Goal: Book appointment/travel/reservation

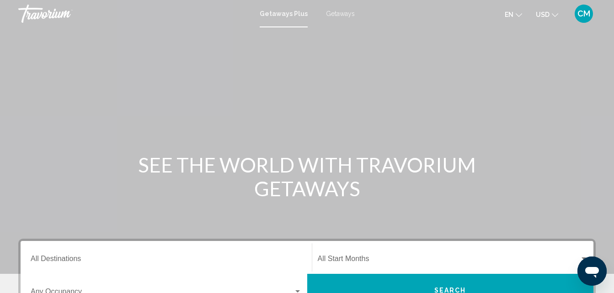
click at [341, 13] on span "Getaways" at bounding box center [340, 13] width 29 height 7
click at [586, 13] on span "CM" at bounding box center [583, 13] width 13 height 9
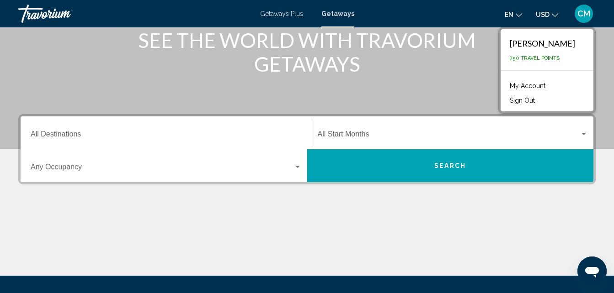
scroll to position [142, 0]
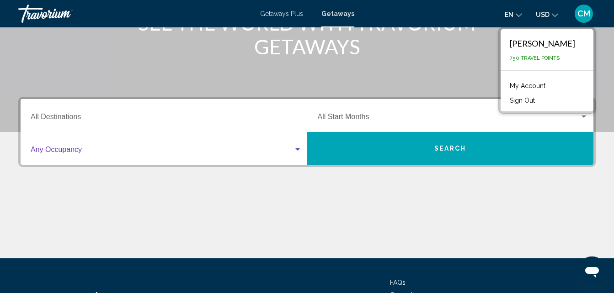
click at [295, 150] on div "Search widget" at bounding box center [297, 150] width 5 height 2
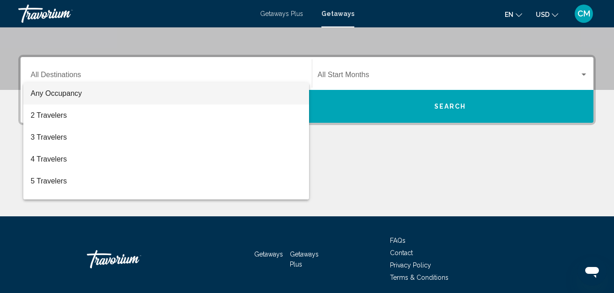
scroll to position [209, 0]
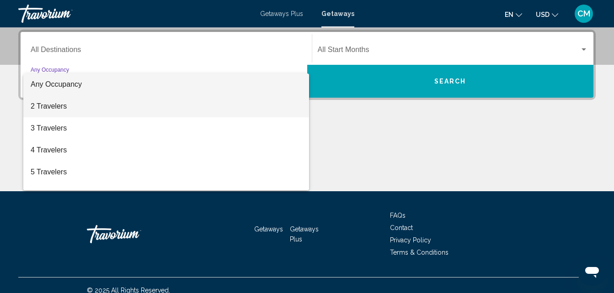
click at [164, 103] on span "2 Travelers" at bounding box center [166, 107] width 271 height 22
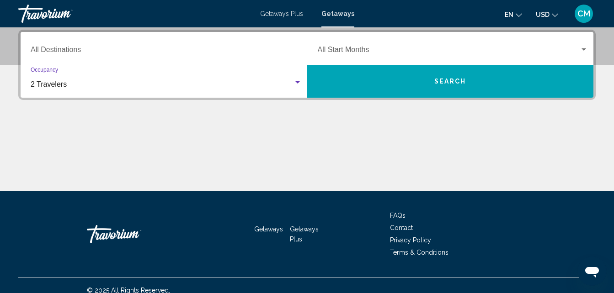
click at [581, 50] on div "Search widget" at bounding box center [583, 49] width 5 height 2
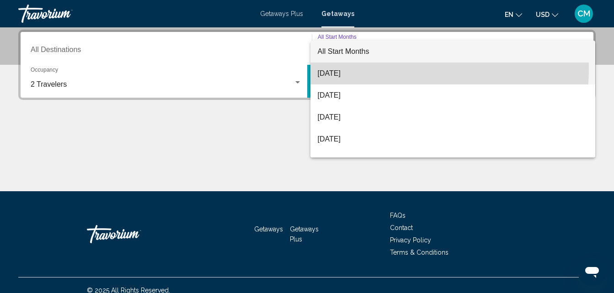
click at [363, 68] on span "[DATE]" at bounding box center [453, 74] width 271 height 22
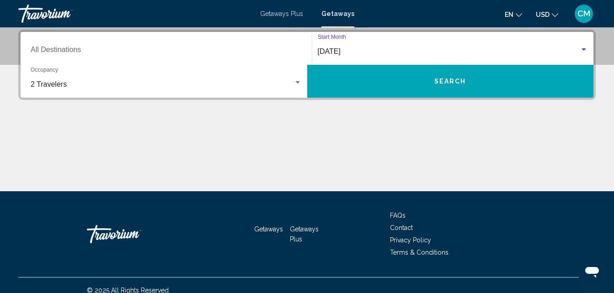
click at [386, 89] on button "Search" at bounding box center [450, 81] width 287 height 33
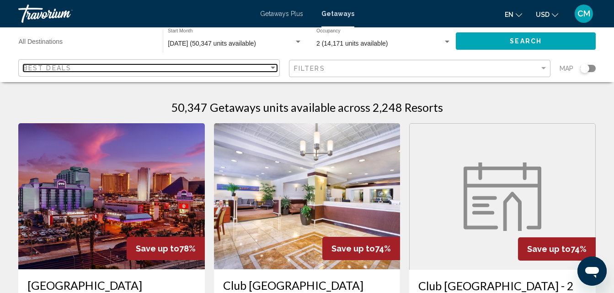
click at [271, 69] on div "Sort by" at bounding box center [273, 68] width 5 height 2
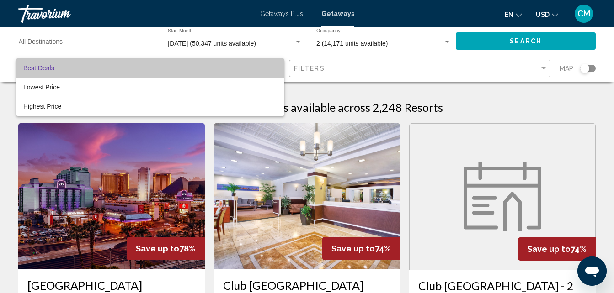
click at [271, 69] on span "Best Deals" at bounding box center [150, 68] width 254 height 19
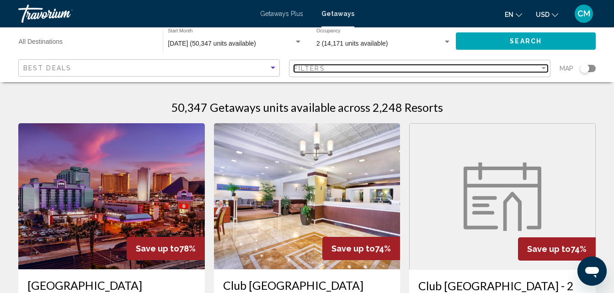
click at [545, 68] on div "Filter" at bounding box center [543, 68] width 5 height 2
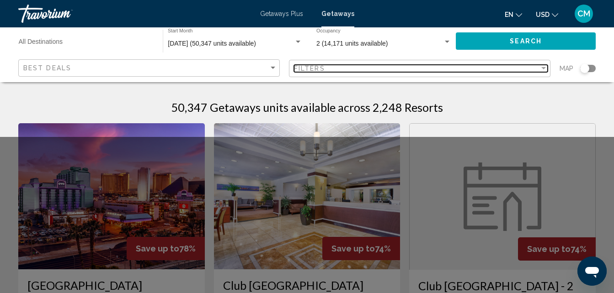
click at [543, 68] on div "Filter" at bounding box center [543, 68] width 5 height 2
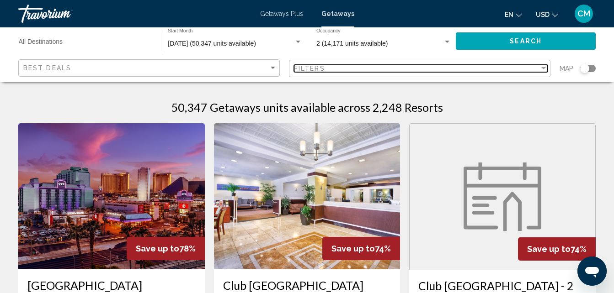
click at [543, 68] on div "Filter" at bounding box center [543, 68] width 5 height 2
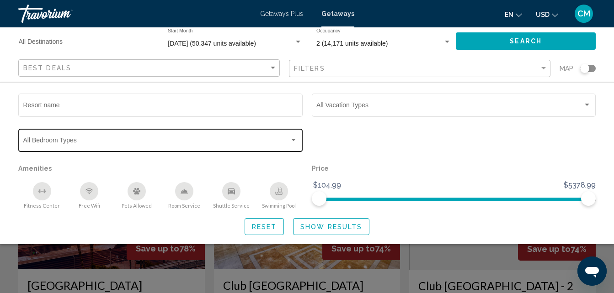
click at [293, 137] on div "Search widget" at bounding box center [293, 140] width 8 height 7
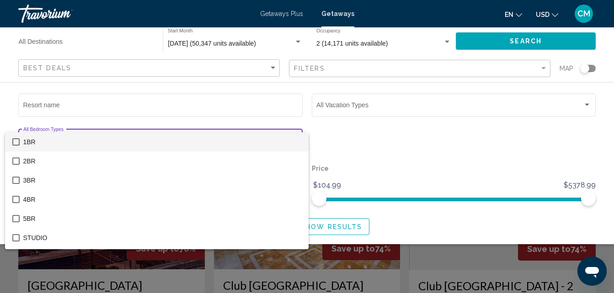
click at [122, 143] on span "1BR" at bounding box center [162, 142] width 278 height 19
click at [589, 105] on div at bounding box center [307, 146] width 614 height 293
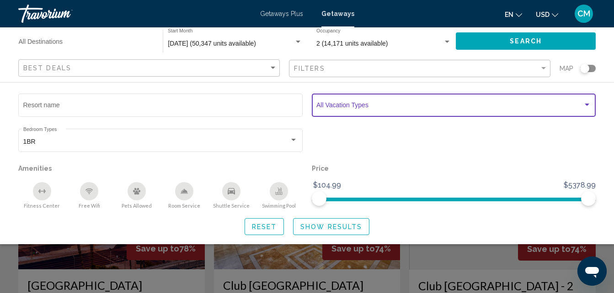
click at [589, 105] on div "Search widget" at bounding box center [587, 104] width 8 height 7
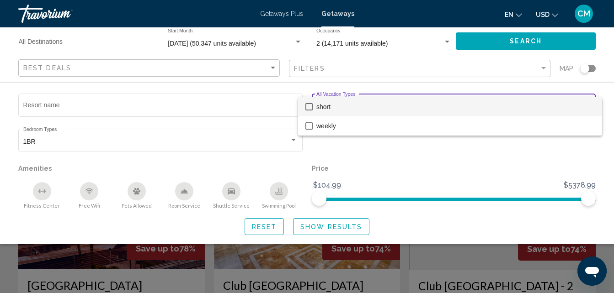
click at [460, 110] on span "short" at bounding box center [455, 106] width 278 height 19
click at [328, 226] on div at bounding box center [307, 146] width 614 height 293
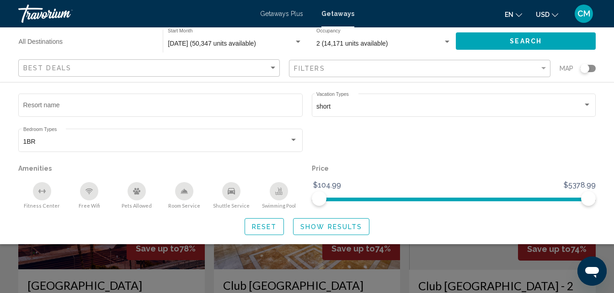
click at [328, 226] on span "Show Results" at bounding box center [331, 226] width 62 height 7
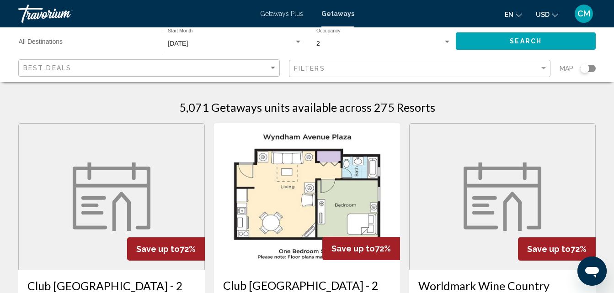
click at [140, 47] on input "Destination All Destinations" at bounding box center [86, 43] width 135 height 7
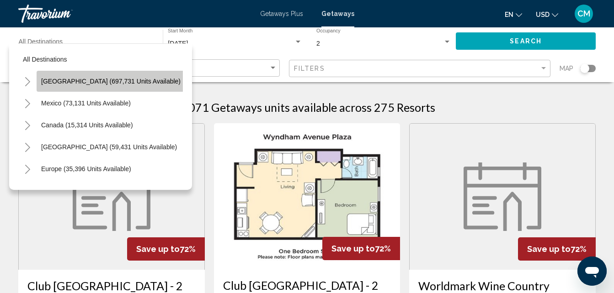
click at [120, 84] on span "[GEOGRAPHIC_DATA] (697,731 units available)" at bounding box center [110, 81] width 139 height 7
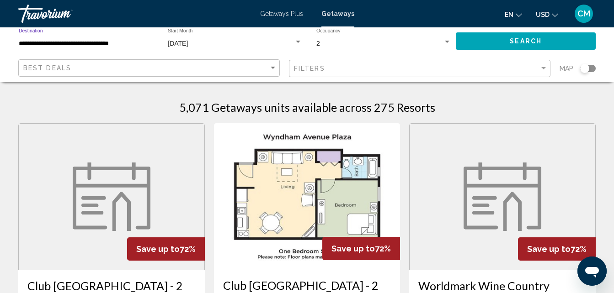
click at [128, 44] on input "**********" at bounding box center [86, 43] width 135 height 7
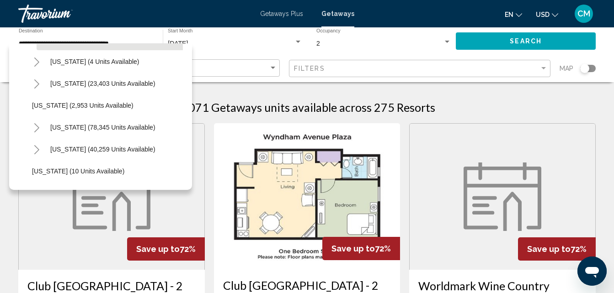
scroll to position [94, 0]
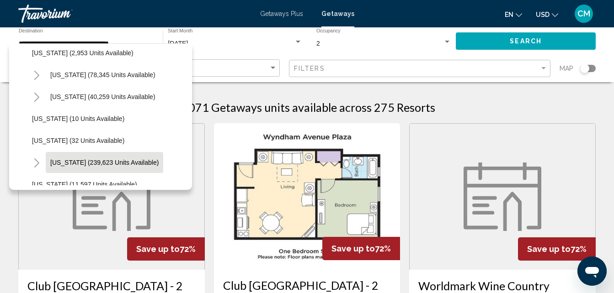
click at [113, 159] on span "[US_STATE] (239,623 units available)" at bounding box center [104, 162] width 108 height 7
type input "**********"
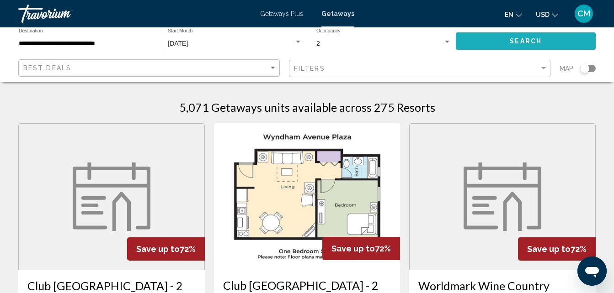
click at [488, 35] on button "Search" at bounding box center [526, 40] width 140 height 17
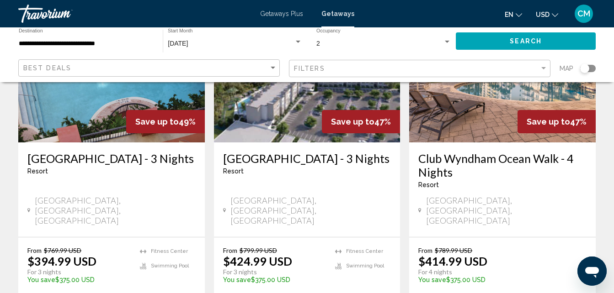
scroll to position [1174, 0]
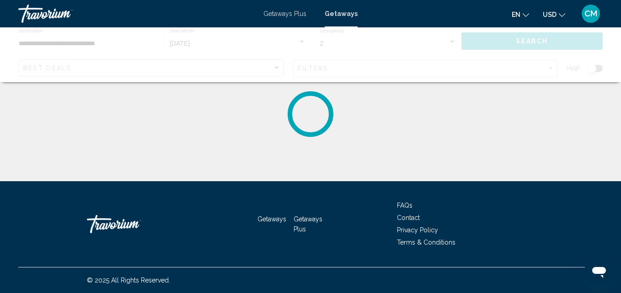
click at [521, 162] on div "**********" at bounding box center [310, 181] width 621 height 181
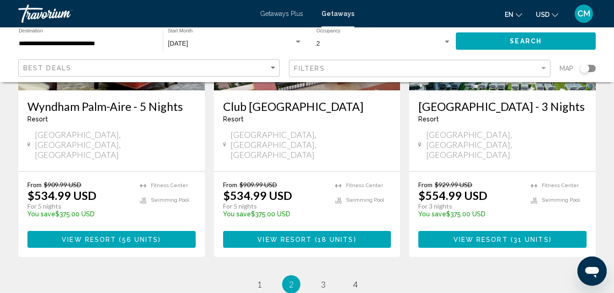
scroll to position [1211, 0]
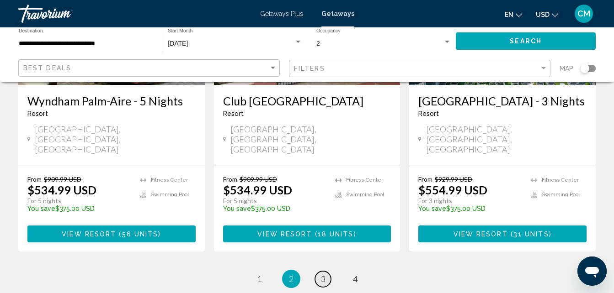
click at [321, 274] on span "3" at bounding box center [323, 279] width 5 height 10
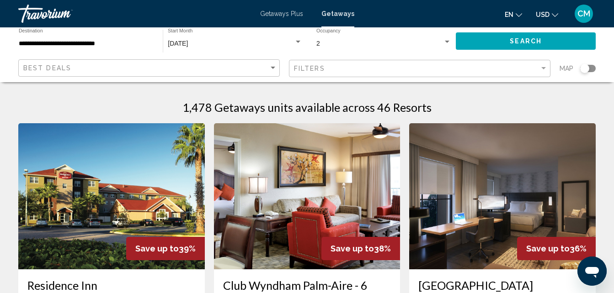
click at [287, 15] on span "Getaways Plus" at bounding box center [281, 13] width 43 height 7
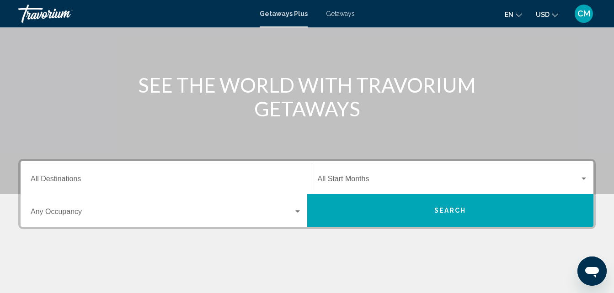
scroll to position [81, 0]
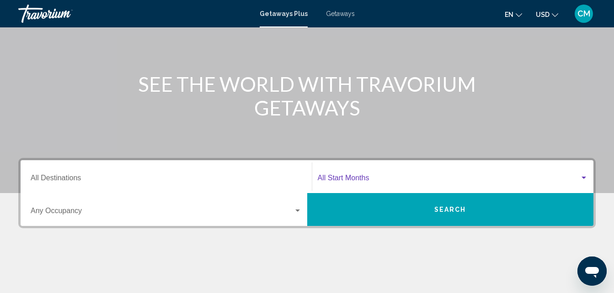
click at [518, 177] on span "Search widget" at bounding box center [449, 180] width 262 height 8
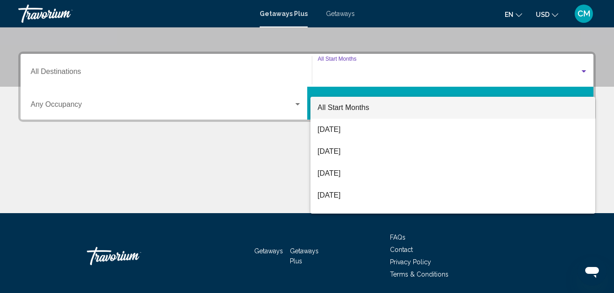
scroll to position [209, 0]
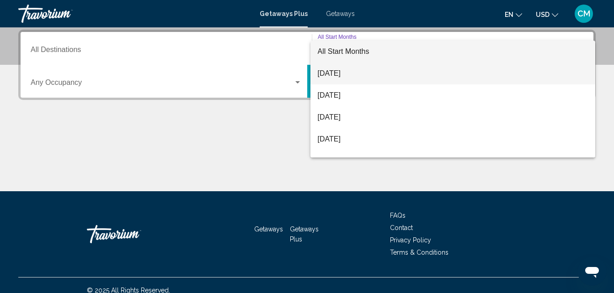
click at [347, 68] on span "[DATE]" at bounding box center [453, 74] width 271 height 22
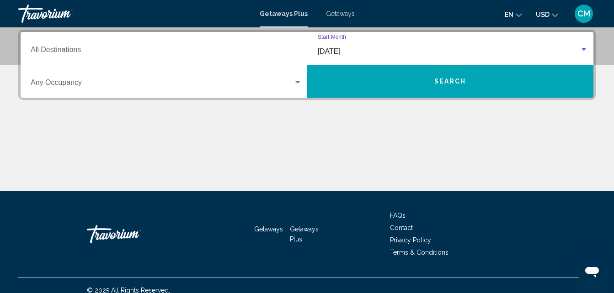
click at [263, 87] on span "Search widget" at bounding box center [162, 84] width 263 height 8
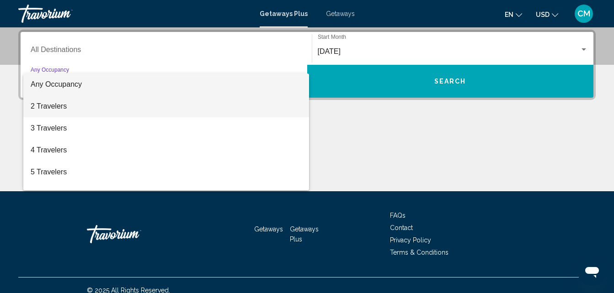
click at [83, 105] on span "2 Travelers" at bounding box center [166, 107] width 271 height 22
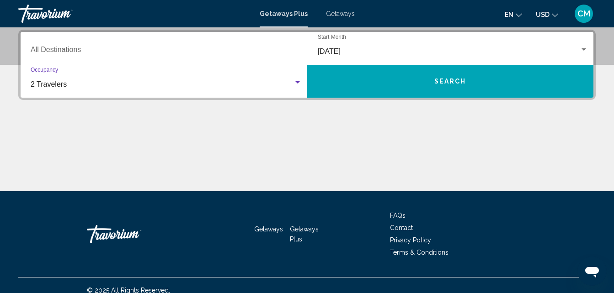
click at [359, 71] on button "Search" at bounding box center [450, 81] width 287 height 33
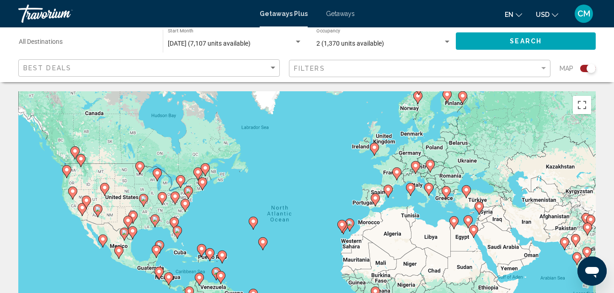
click at [120, 40] on input "Destination All Destinations" at bounding box center [86, 43] width 135 height 7
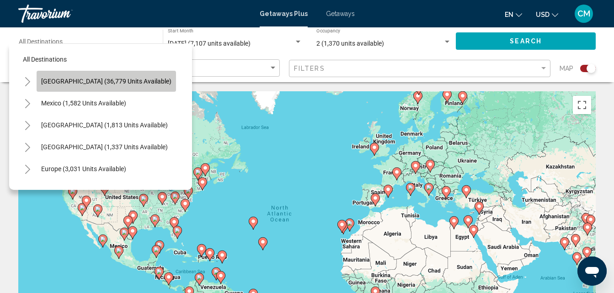
click at [141, 79] on span "[GEOGRAPHIC_DATA] (36,779 units available)" at bounding box center [106, 81] width 130 height 7
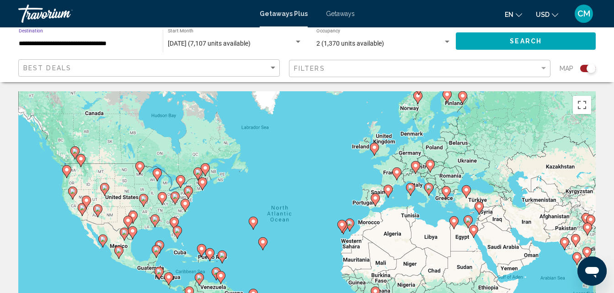
click at [138, 42] on input "**********" at bounding box center [86, 43] width 135 height 7
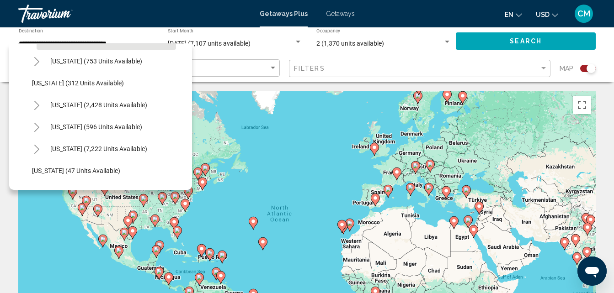
scroll to position [66, 0]
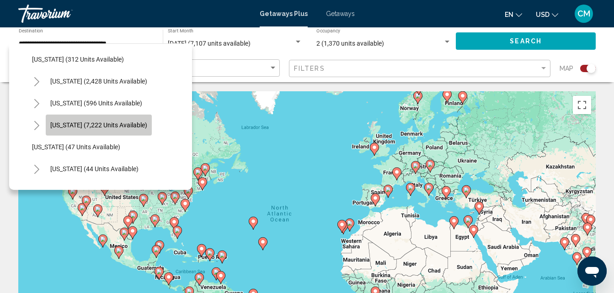
click at [113, 126] on span "[US_STATE] (7,222 units available)" at bounding box center [98, 125] width 97 height 7
type input "**********"
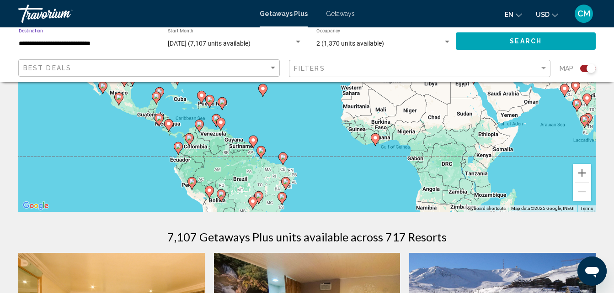
scroll to position [0, 0]
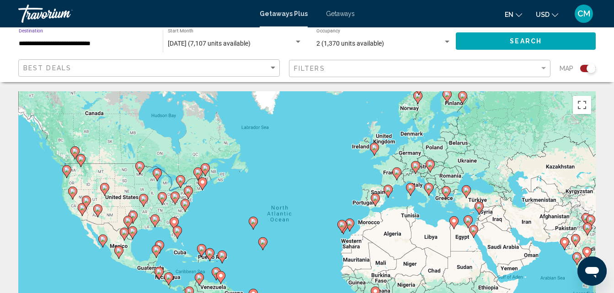
click at [389, 47] on div "2 (1,370 units available)" at bounding box center [379, 43] width 127 height 7
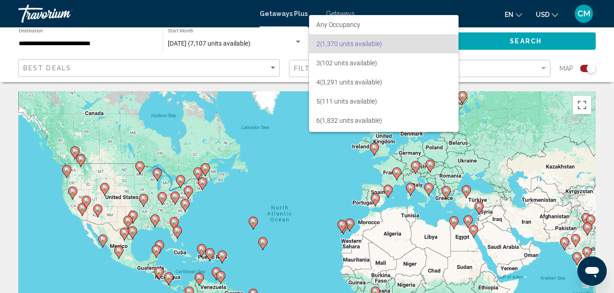
click at [389, 47] on span "2 (1,370 units available)" at bounding box center [383, 43] width 135 height 19
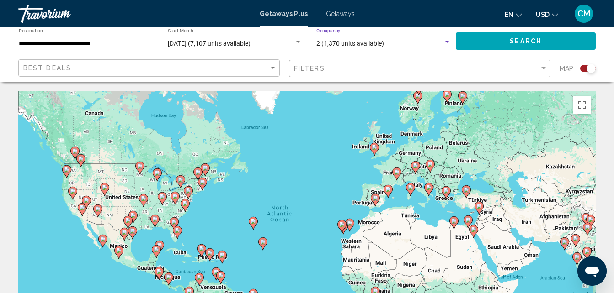
click at [482, 41] on button "Search" at bounding box center [526, 40] width 140 height 17
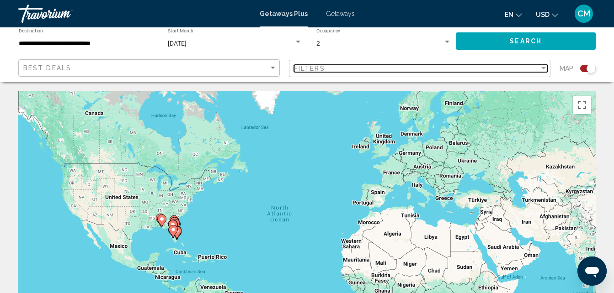
click at [533, 68] on div "Filters" at bounding box center [416, 68] width 245 height 7
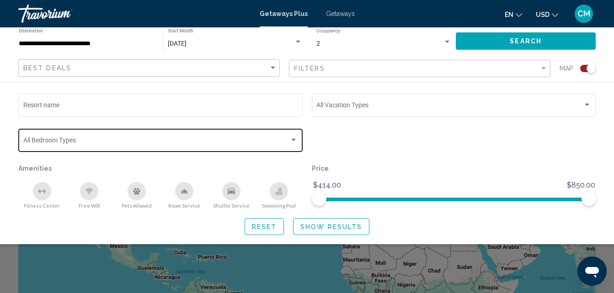
click at [284, 136] on div "Bedroom Types All Bedroom Types" at bounding box center [160, 139] width 275 height 25
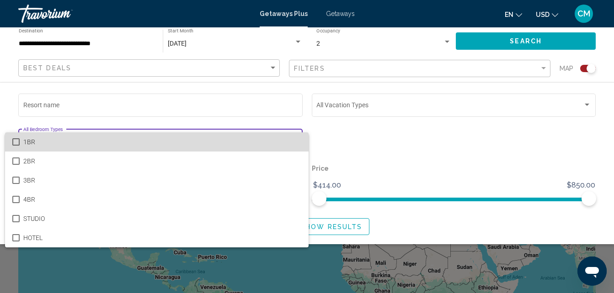
click at [85, 139] on span "1BR" at bounding box center [162, 142] width 278 height 19
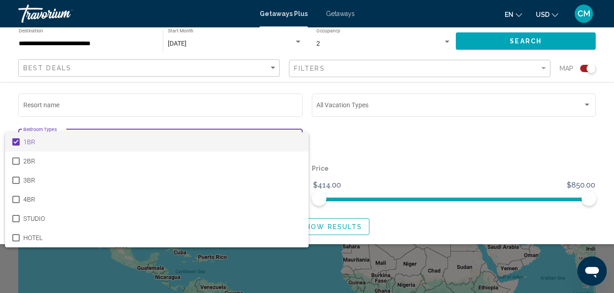
click at [356, 109] on div at bounding box center [307, 146] width 614 height 293
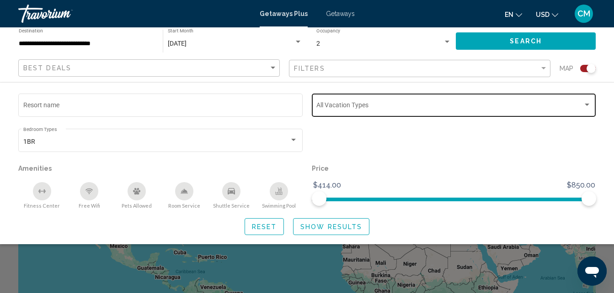
click at [588, 106] on div "Search widget" at bounding box center [587, 105] width 5 height 2
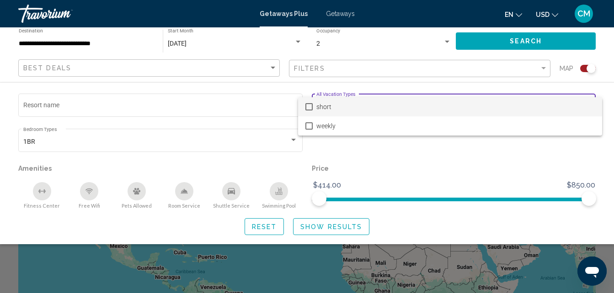
click at [357, 105] on span "short" at bounding box center [455, 106] width 278 height 19
click at [335, 230] on div at bounding box center [307, 146] width 614 height 293
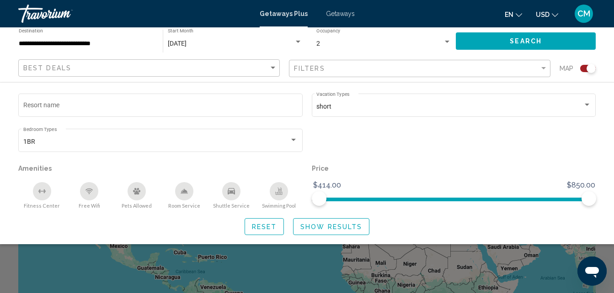
click at [335, 230] on span "Show Results" at bounding box center [331, 226] width 62 height 7
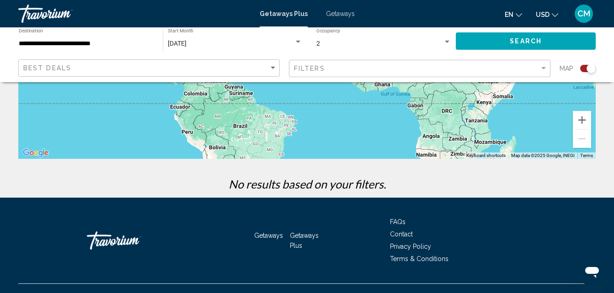
scroll to position [223, 0]
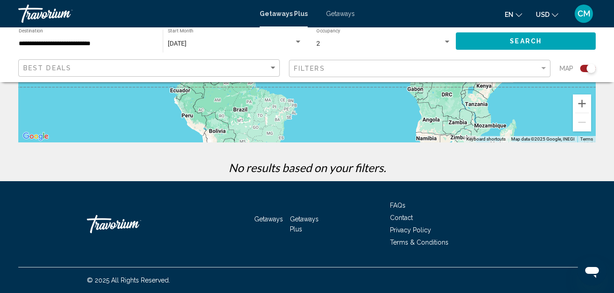
click at [496, 41] on button "Search" at bounding box center [526, 40] width 140 height 17
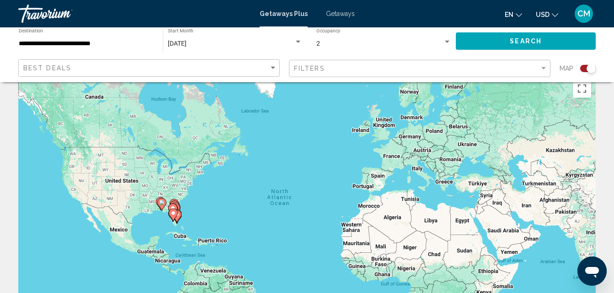
scroll to position [0, 0]
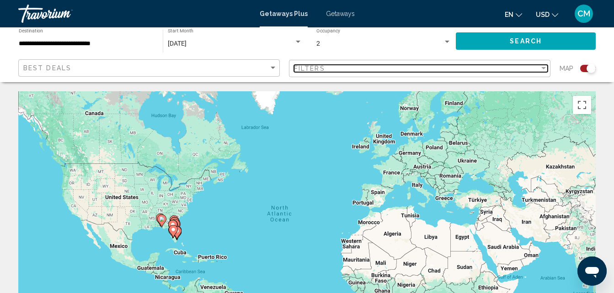
click at [351, 71] on div "Filters" at bounding box center [416, 68] width 245 height 7
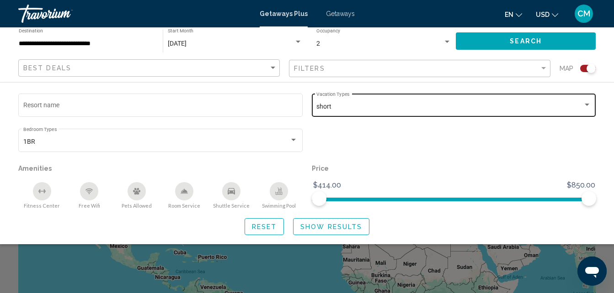
click at [586, 105] on div "Search widget" at bounding box center [587, 105] width 5 height 2
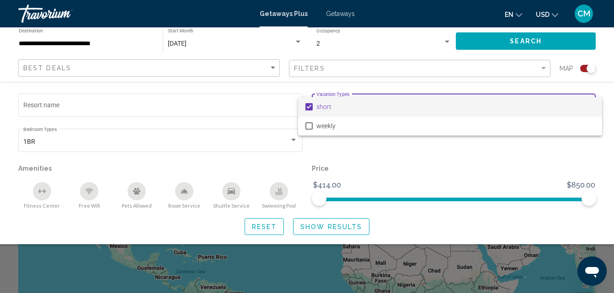
click at [334, 106] on span "short" at bounding box center [455, 106] width 278 height 19
click at [312, 226] on div at bounding box center [307, 146] width 614 height 293
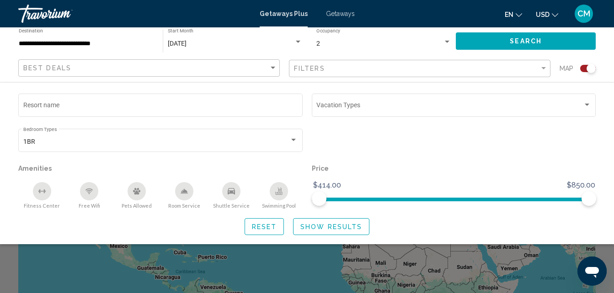
click at [312, 226] on span "Show Results" at bounding box center [331, 226] width 62 height 7
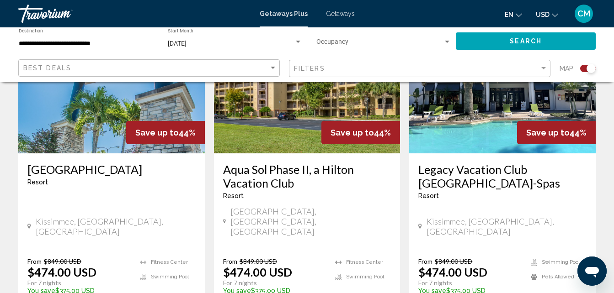
scroll to position [1511, 0]
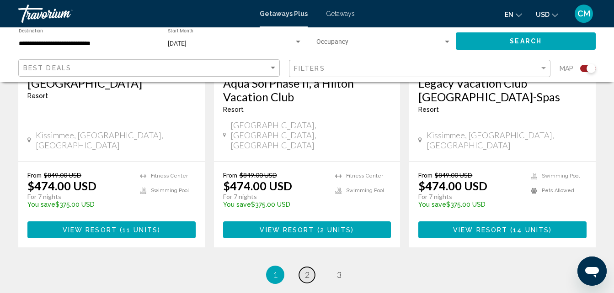
click at [305, 270] on span "2" at bounding box center [307, 275] width 5 height 10
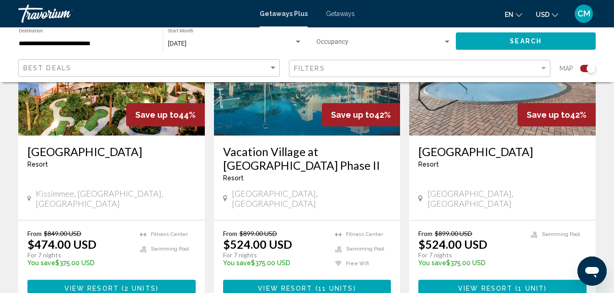
scroll to position [1528, 0]
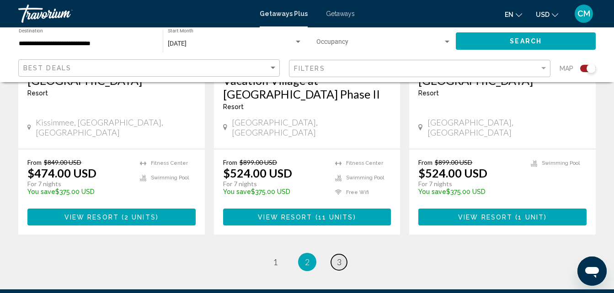
click at [337, 257] on span "3" at bounding box center [339, 262] width 5 height 10
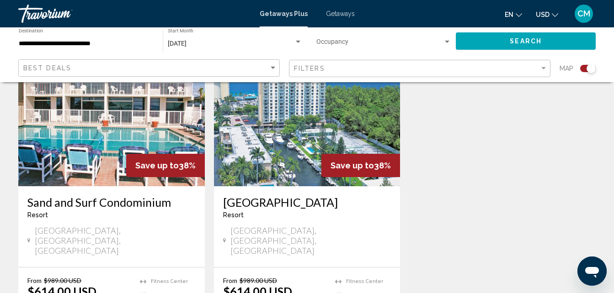
scroll to position [1056, 0]
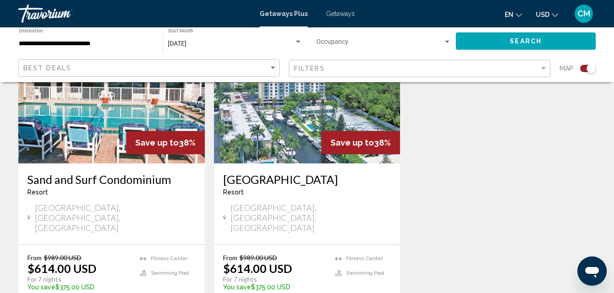
click at [580, 18] on span "CM" at bounding box center [583, 13] width 13 height 9
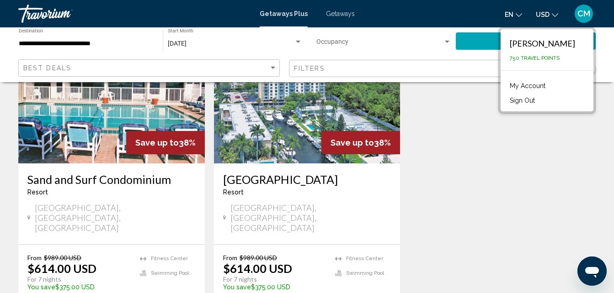
click at [505, 98] on button "Sign Out" at bounding box center [522, 101] width 34 height 12
